Goal: Check status: Check status

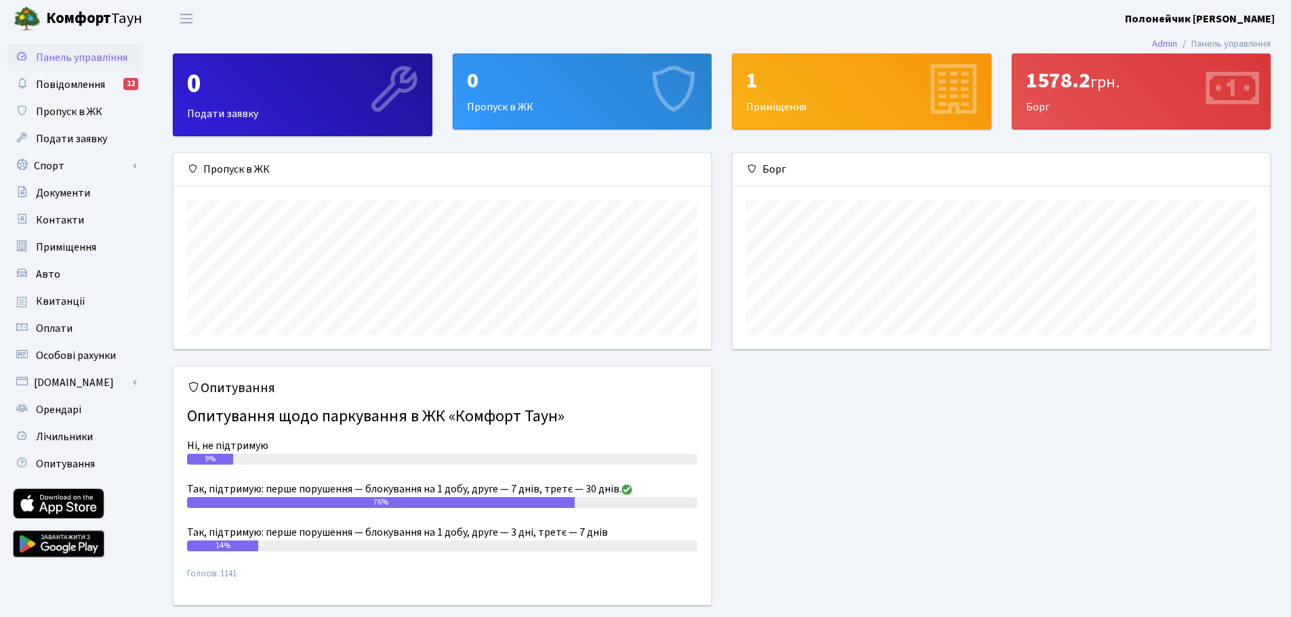
scroll to position [196, 537]
click at [87, 306] on link "Квитанції" at bounding box center [75, 301] width 136 height 27
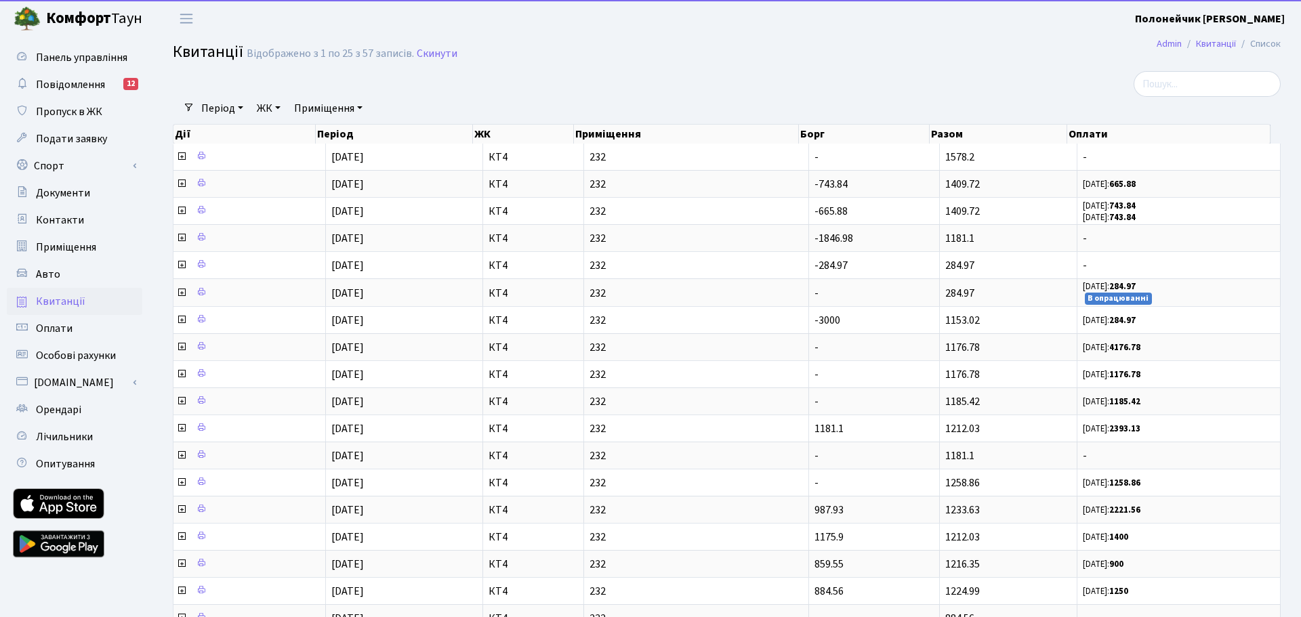
select select "25"
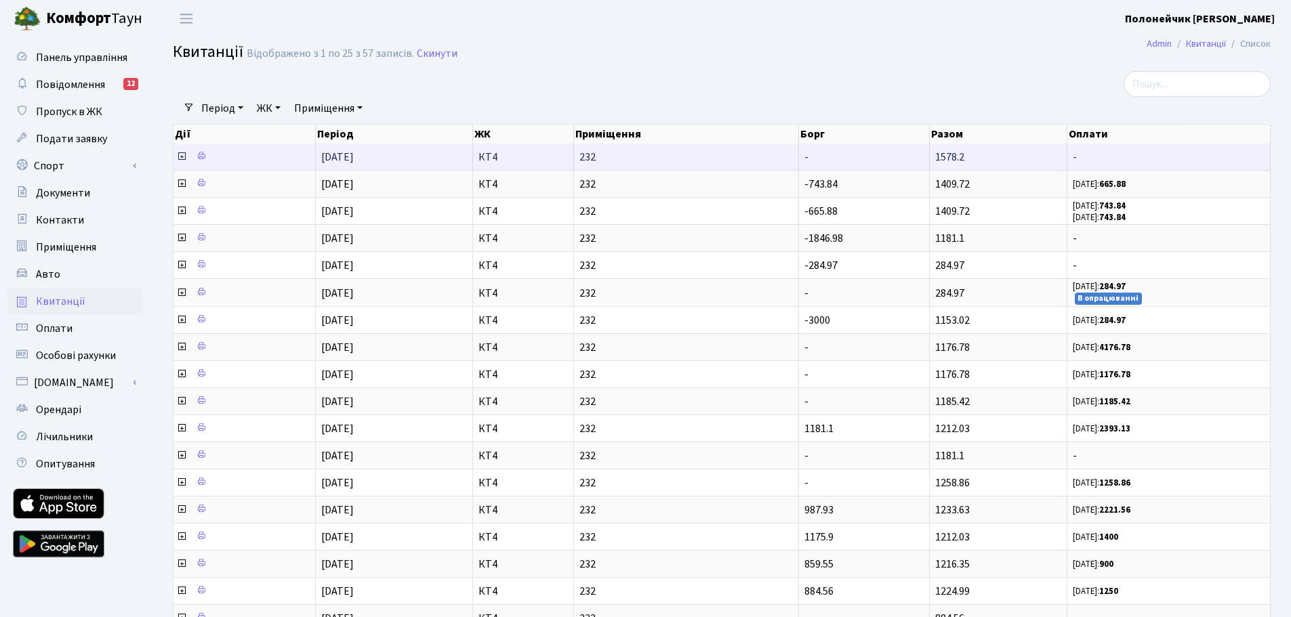
click at [183, 157] on icon at bounding box center [181, 156] width 11 height 11
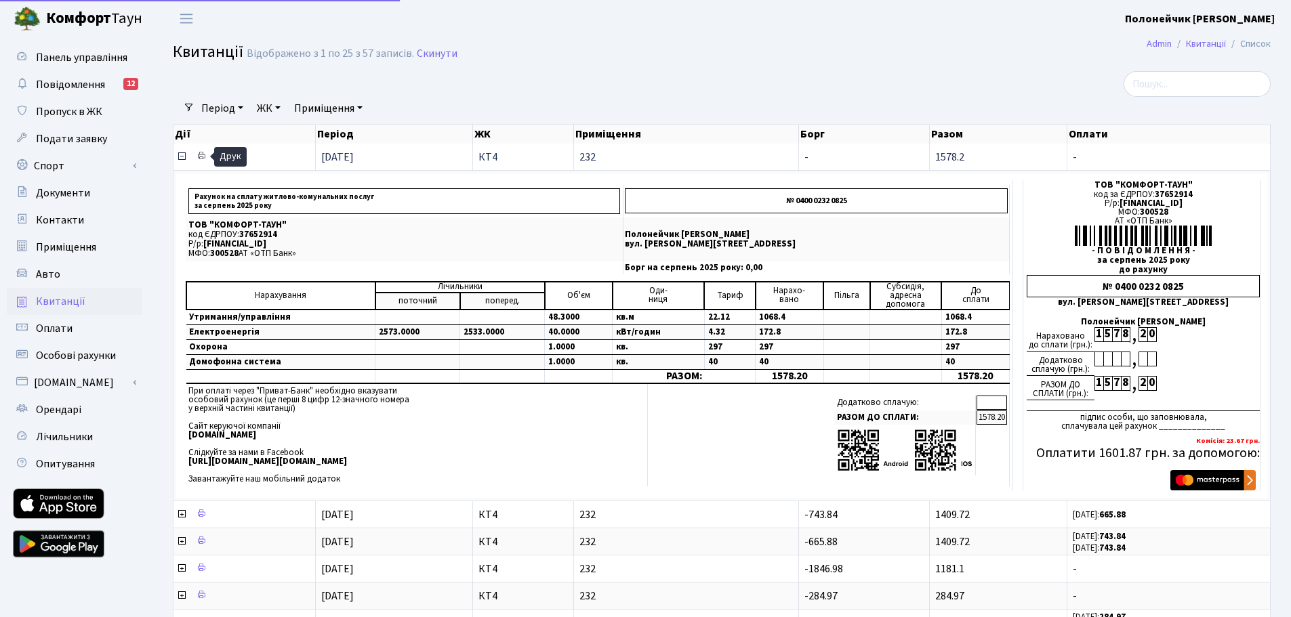
click at [199, 155] on icon at bounding box center [200, 155] width 9 height 9
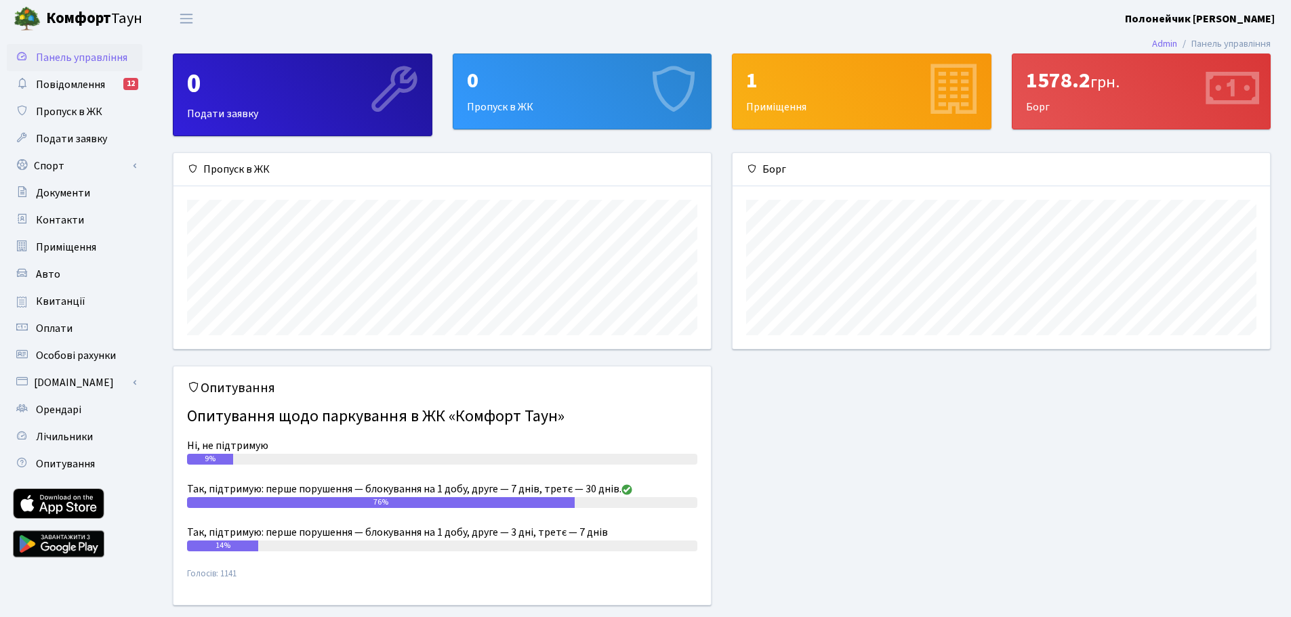
scroll to position [196, 537]
click at [88, 306] on link "Квитанції" at bounding box center [75, 301] width 136 height 27
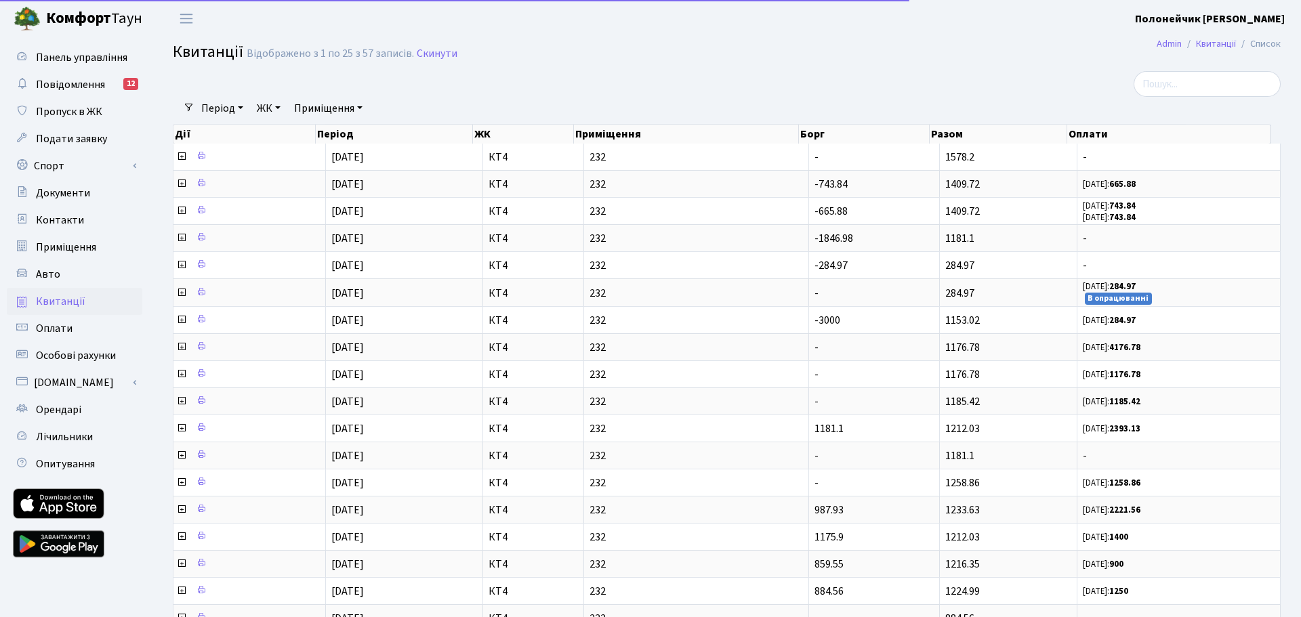
select select "25"
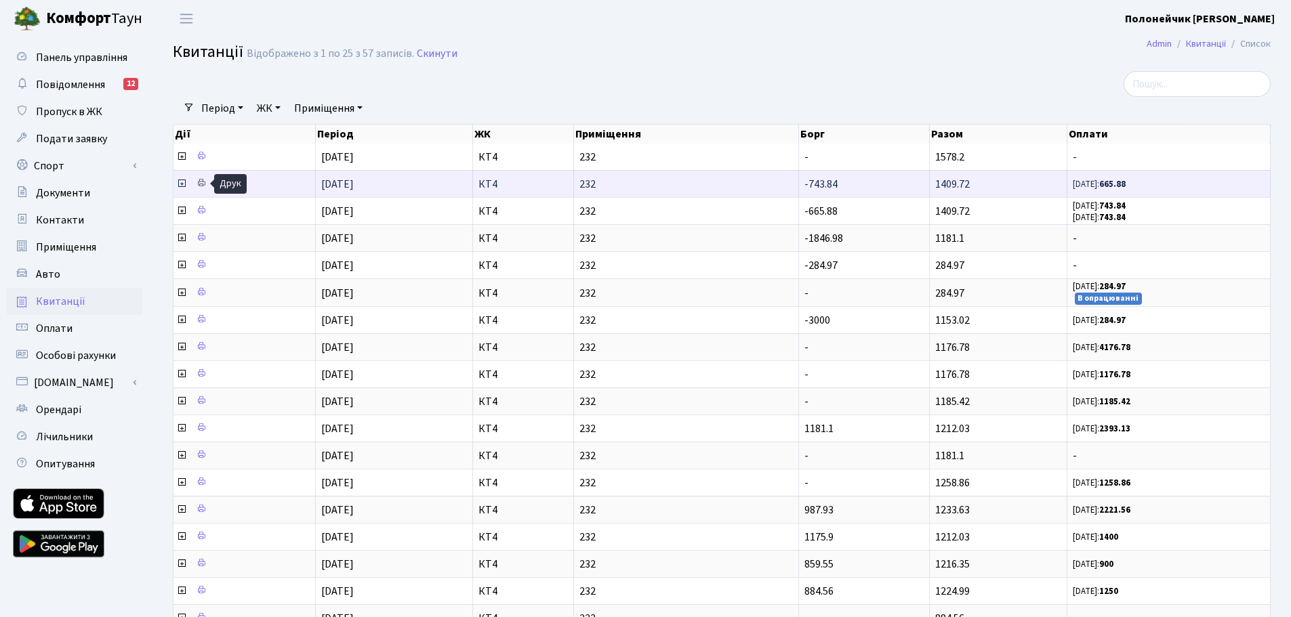
click at [201, 184] on icon at bounding box center [200, 182] width 9 height 9
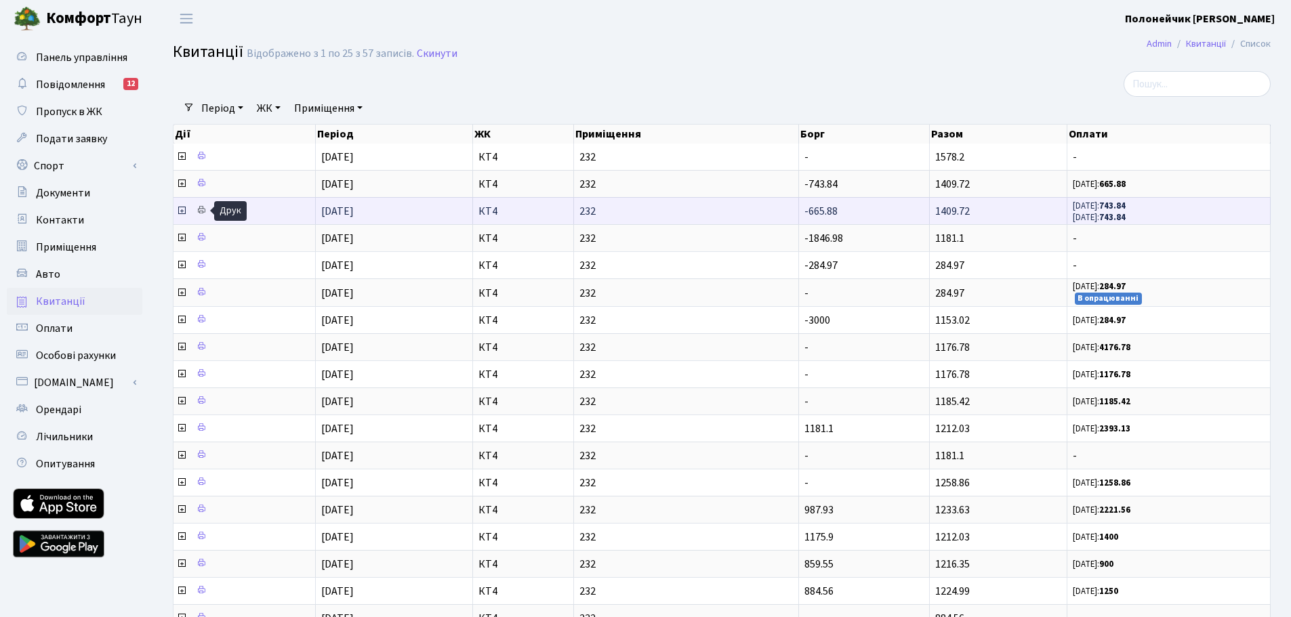
click at [201, 213] on icon at bounding box center [200, 209] width 9 height 9
